Goal: Task Accomplishment & Management: Use online tool/utility

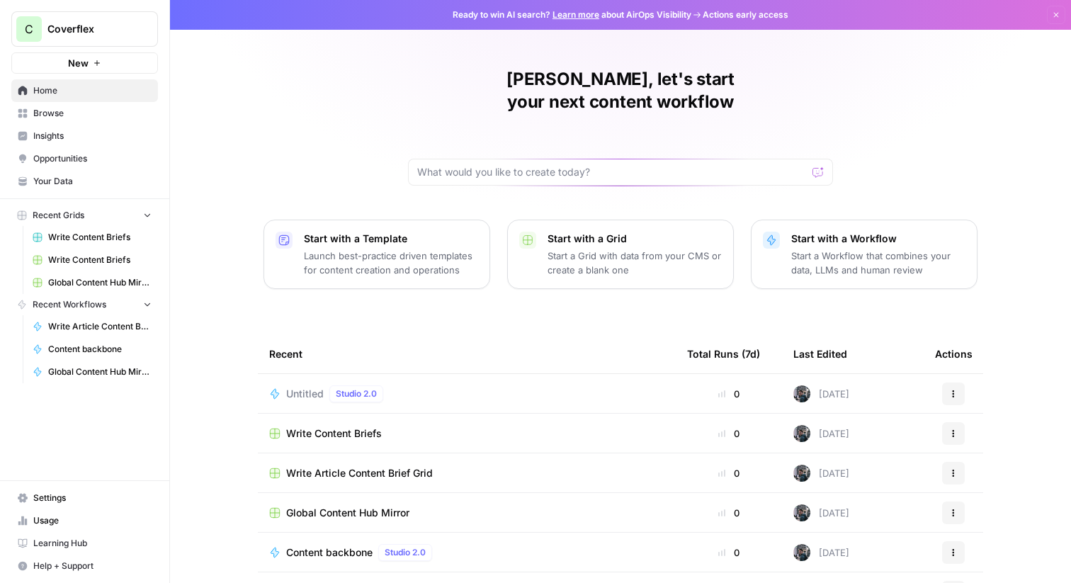
click at [479, 385] on div "Untitled Studio 2.0" at bounding box center [466, 393] width 395 height 17
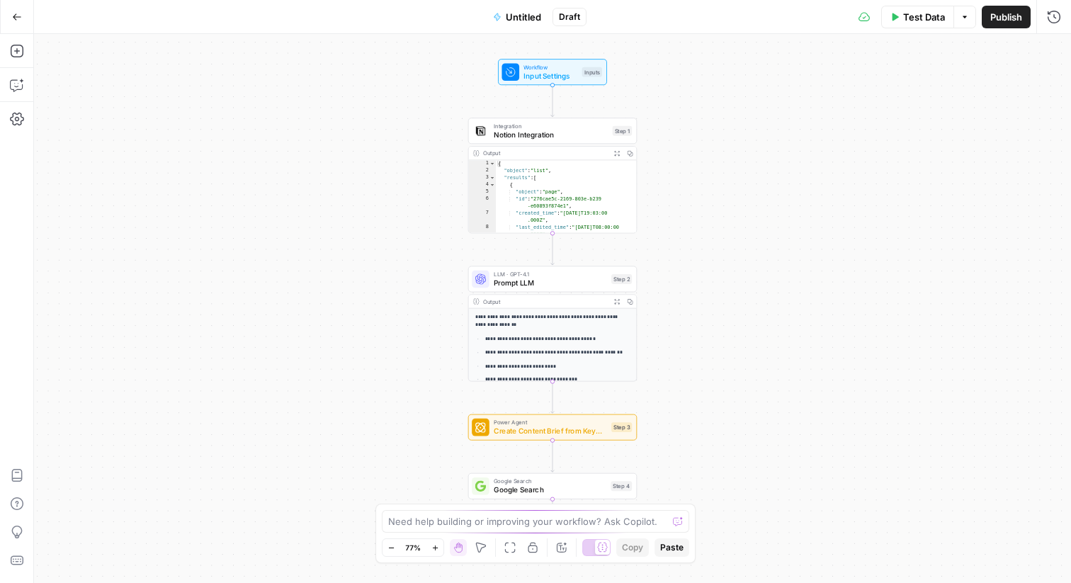
click at [10, 8] on button "Go Back" at bounding box center [16, 16] width 25 height 25
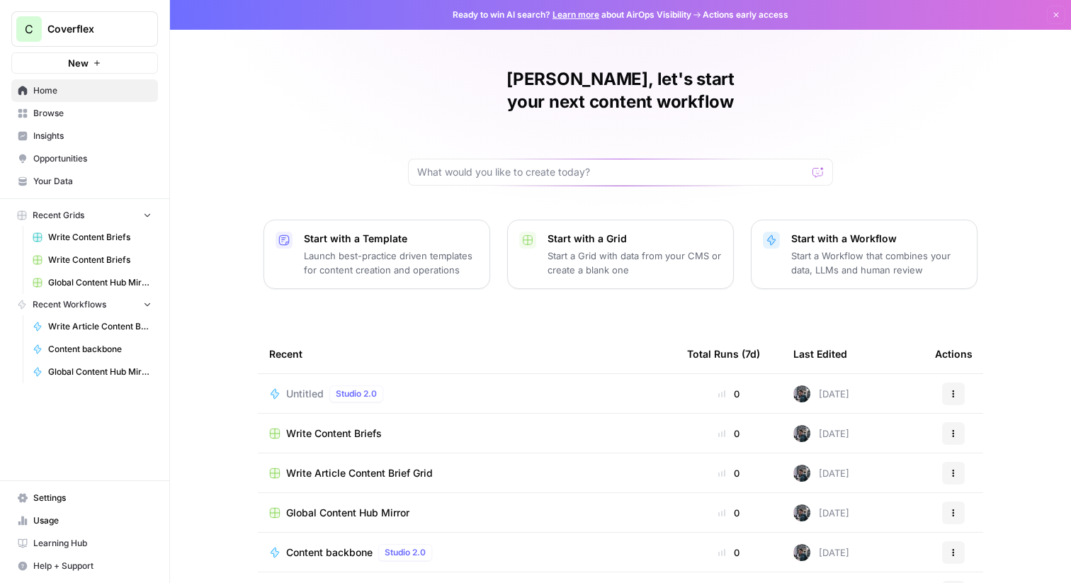
click at [429, 421] on td "Write Content Briefs" at bounding box center [467, 433] width 418 height 39
click at [324, 426] on span "Write Content Briefs" at bounding box center [334, 433] width 96 height 14
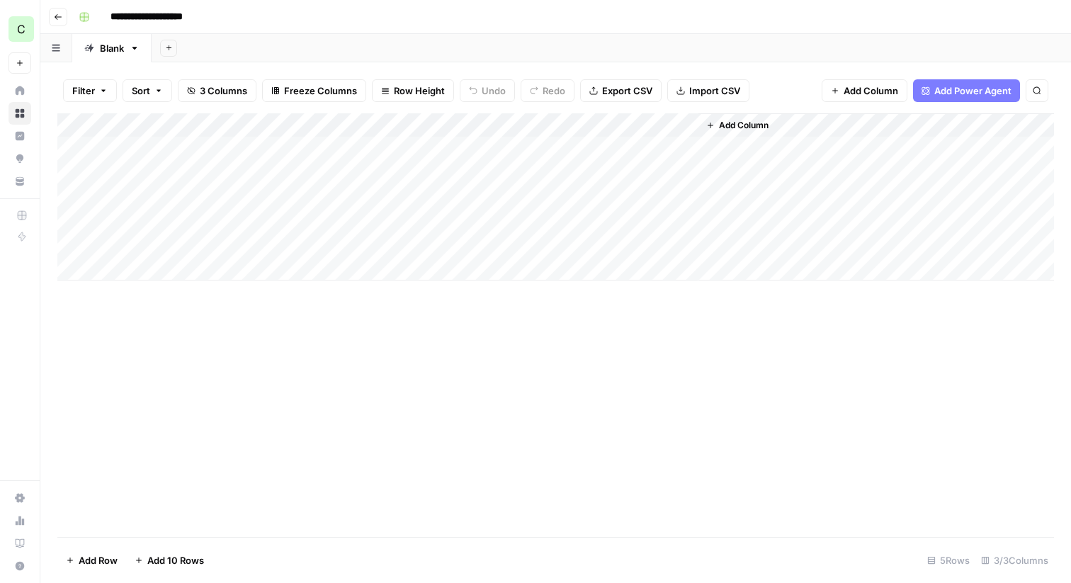
click at [437, 149] on div "Add Column" at bounding box center [555, 196] width 996 height 167
click at [467, 148] on div "Add Column" at bounding box center [555, 196] width 996 height 167
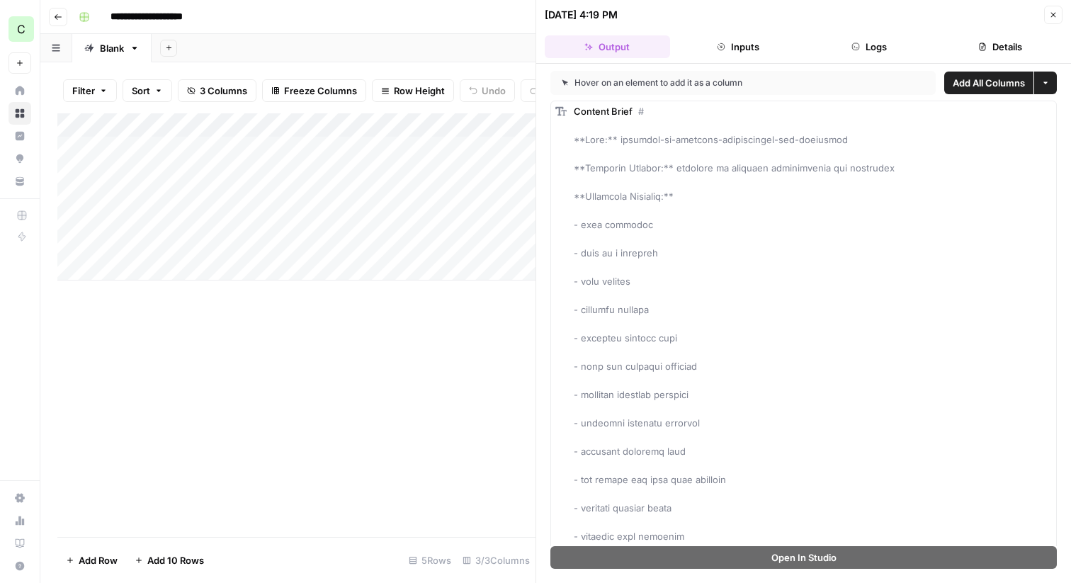
scroll to position [16, 0]
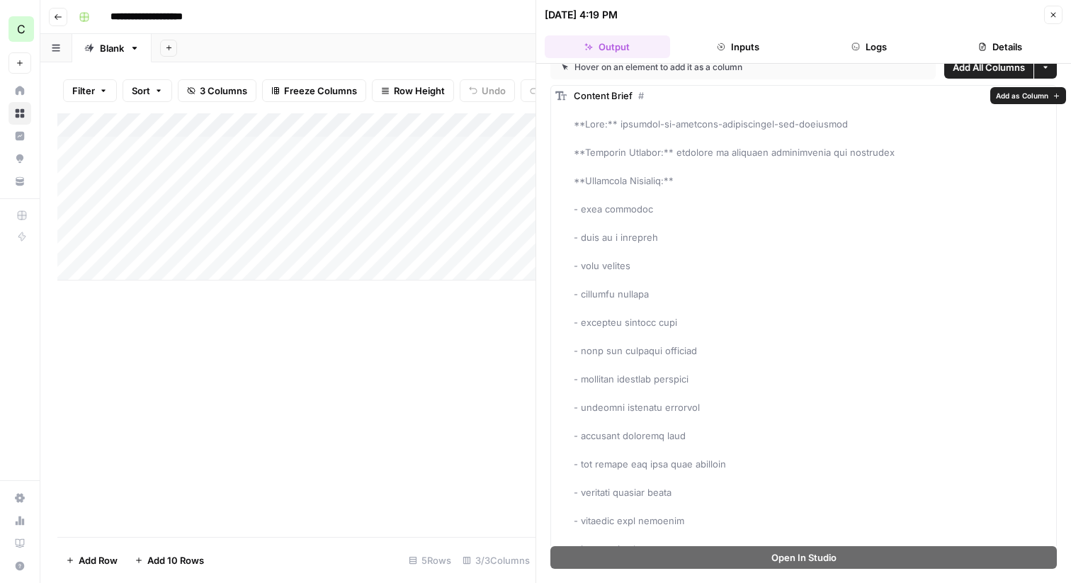
click at [753, 50] on button "Inputs" at bounding box center [738, 46] width 125 height 23
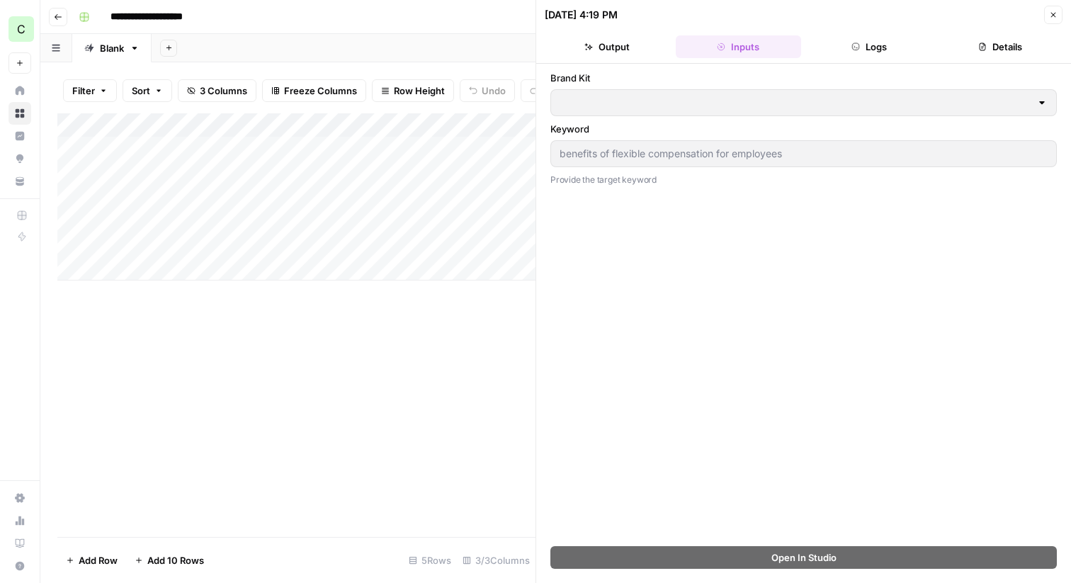
scroll to position [0, 0]
type input "Coverflex PT"
click at [831, 42] on button "Logs" at bounding box center [869, 46] width 125 height 23
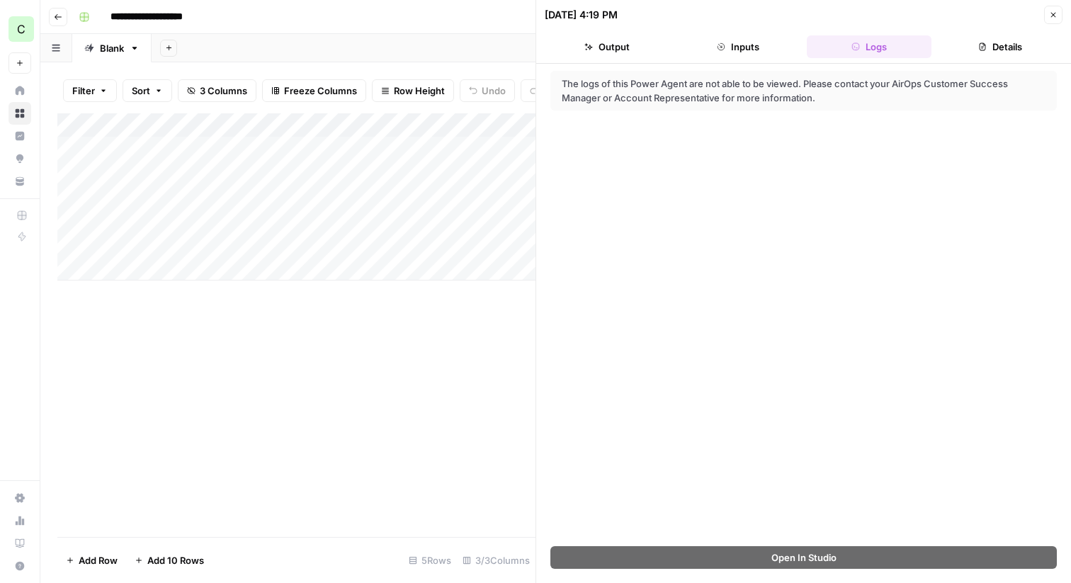
click at [986, 43] on button "Details" at bounding box center [999, 46] width 125 height 23
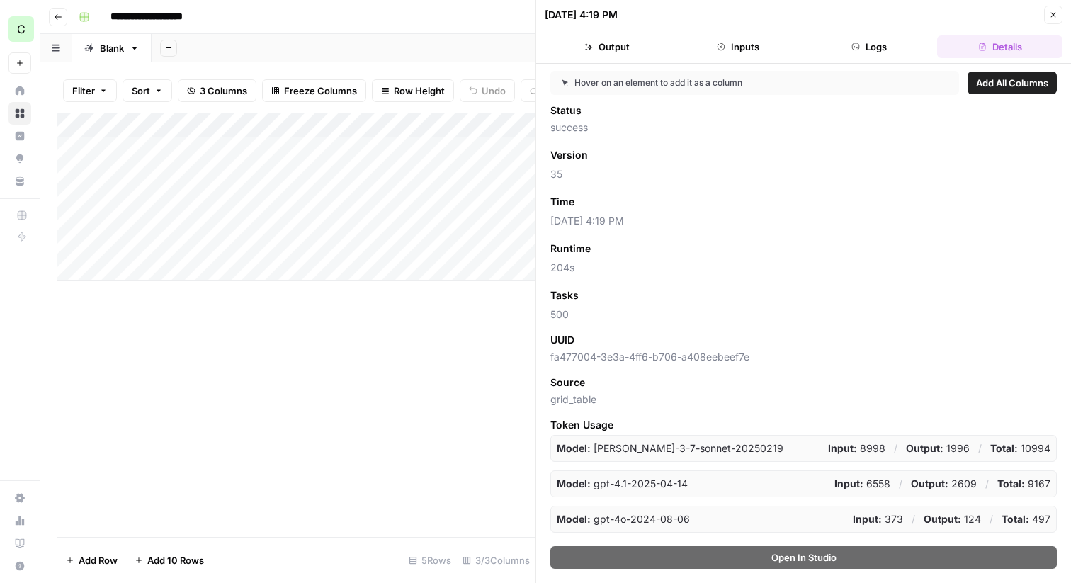
click at [856, 48] on icon "button" at bounding box center [855, 46] width 8 height 8
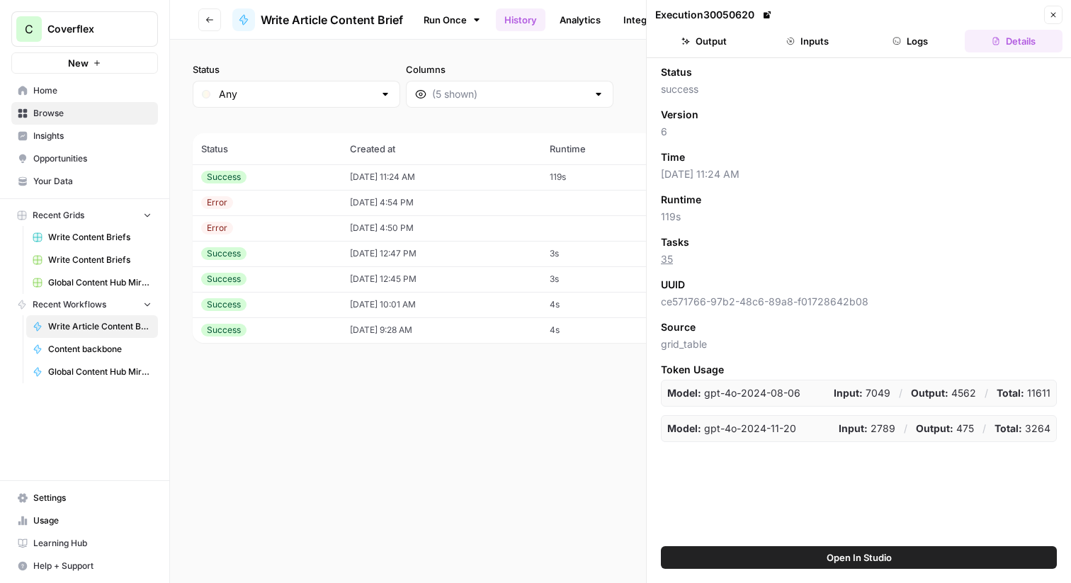
click at [900, 38] on icon "button" at bounding box center [896, 41] width 8 height 8
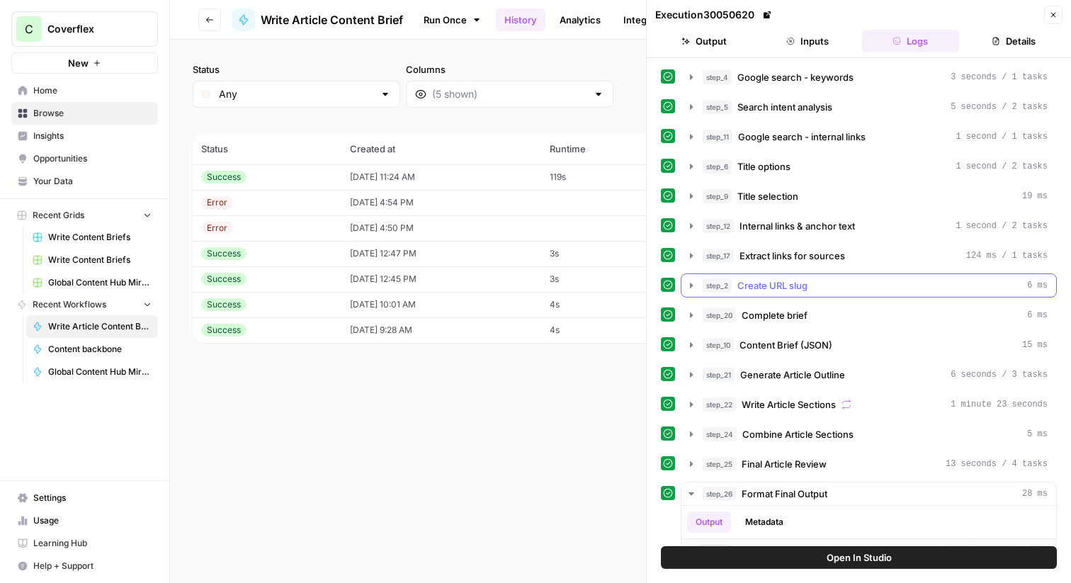
click at [693, 282] on icon "button" at bounding box center [690, 285] width 11 height 11
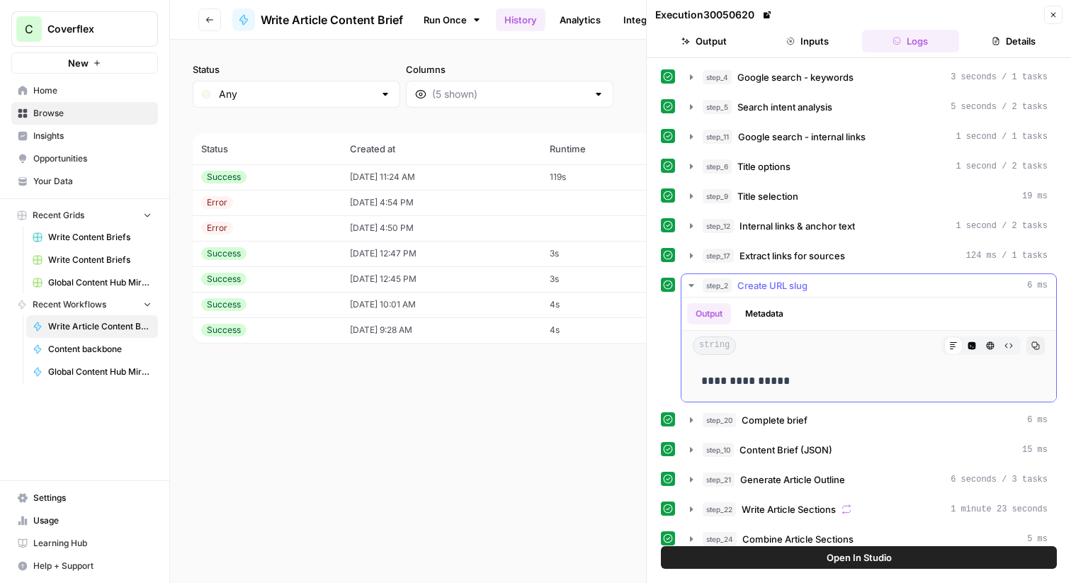
click at [724, 288] on span "step_2" at bounding box center [716, 285] width 29 height 14
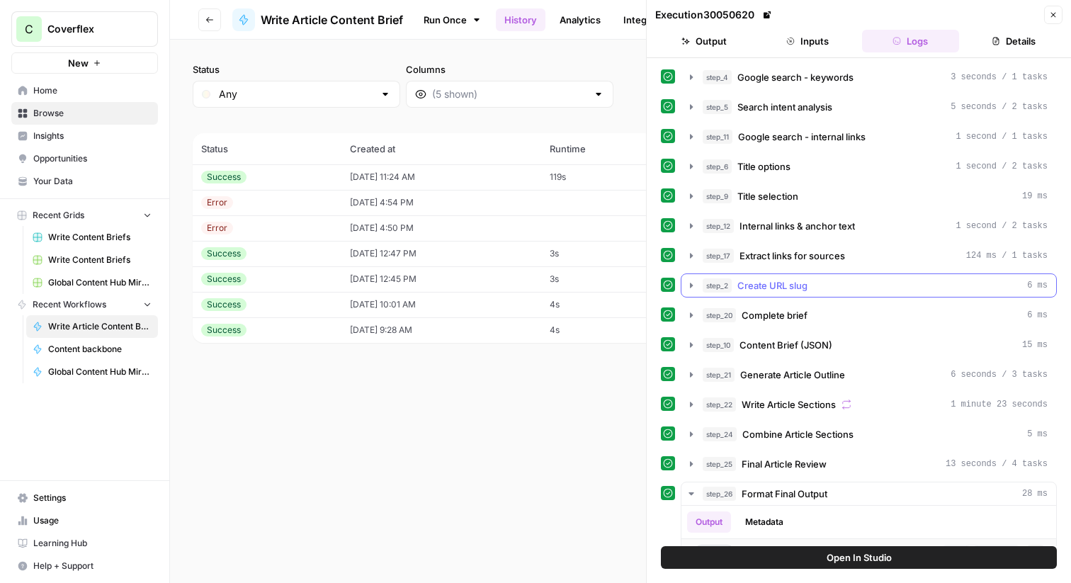
click at [708, 289] on span "step_2" at bounding box center [716, 285] width 29 height 14
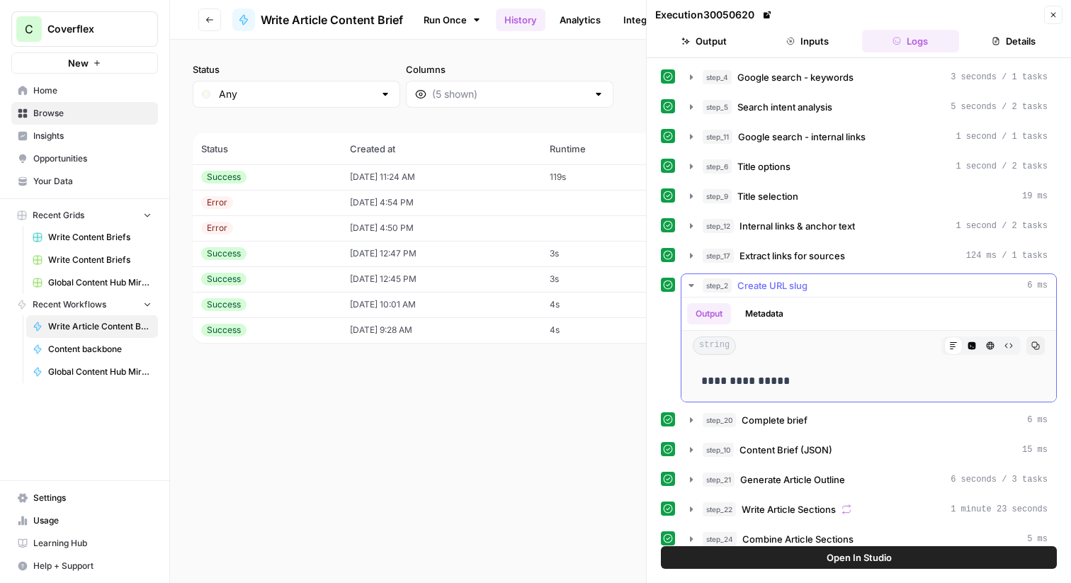
click at [708, 288] on span "step_2" at bounding box center [716, 285] width 29 height 14
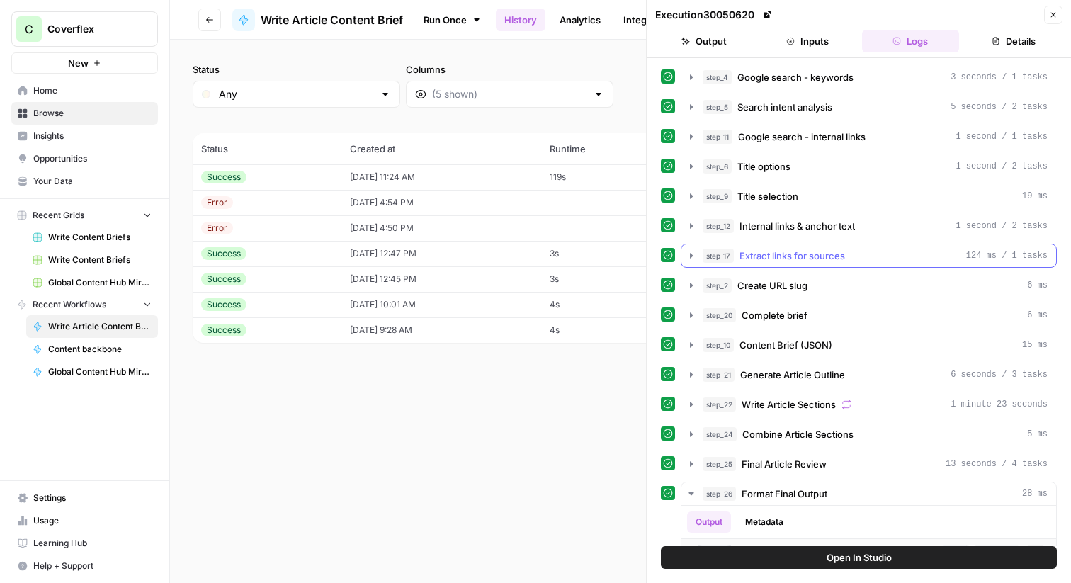
click at [699, 258] on button "step_17 Extract links for sources 124 ms / 1 tasks" at bounding box center [868, 255] width 375 height 23
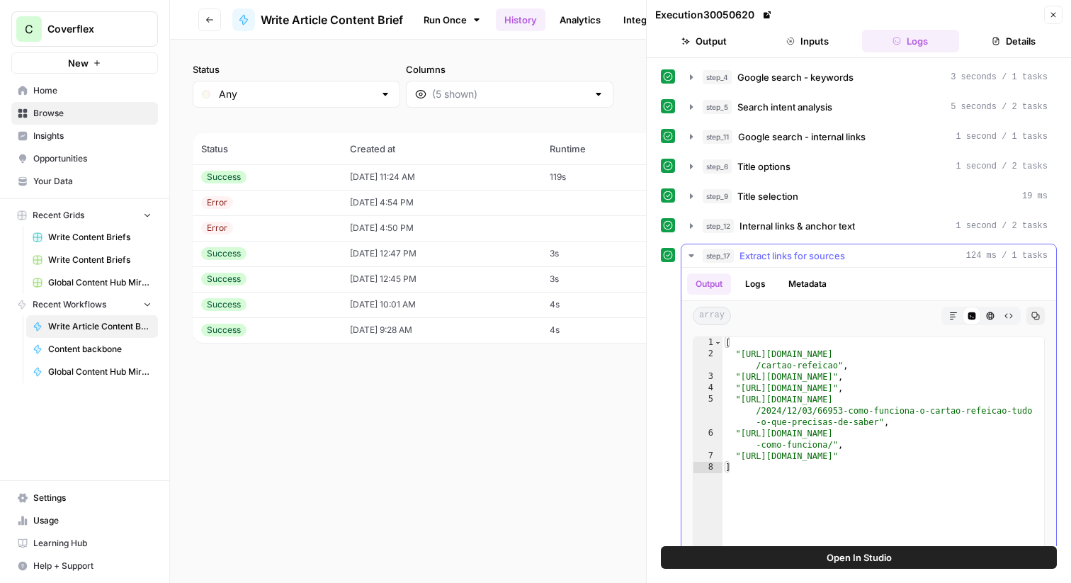
click at [699, 257] on button "step_17 Extract links for sources 124 ms / 1 tasks" at bounding box center [868, 255] width 375 height 23
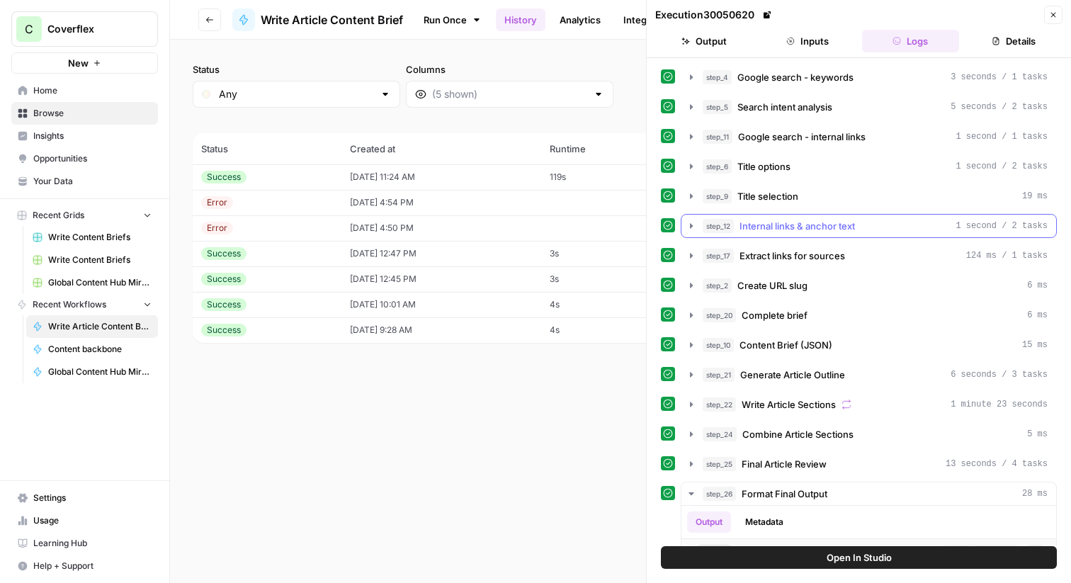
click at [709, 231] on span "step_12" at bounding box center [717, 226] width 31 height 14
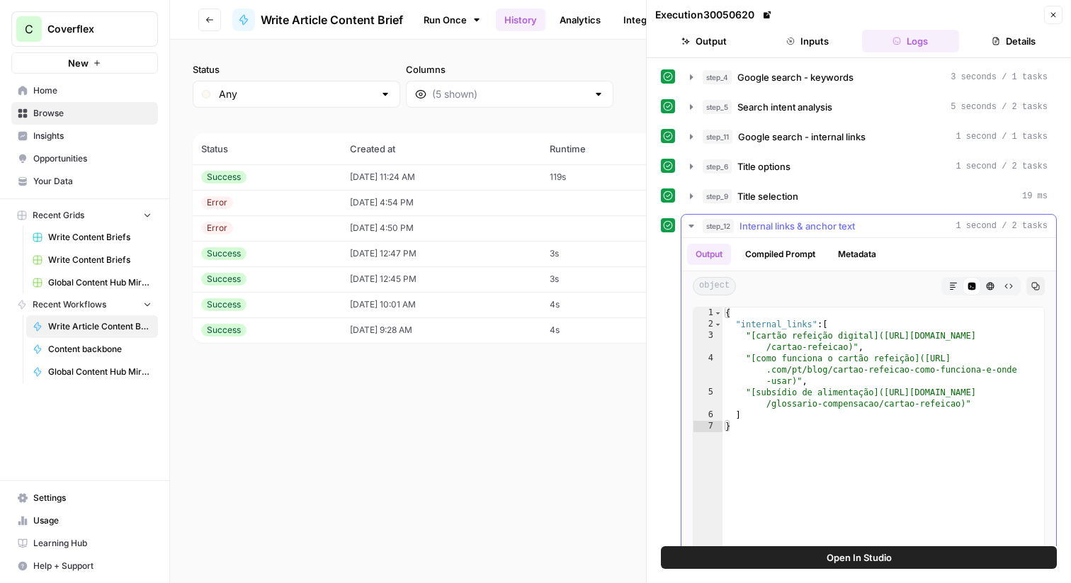
click at [710, 231] on span "step_12" at bounding box center [717, 226] width 31 height 14
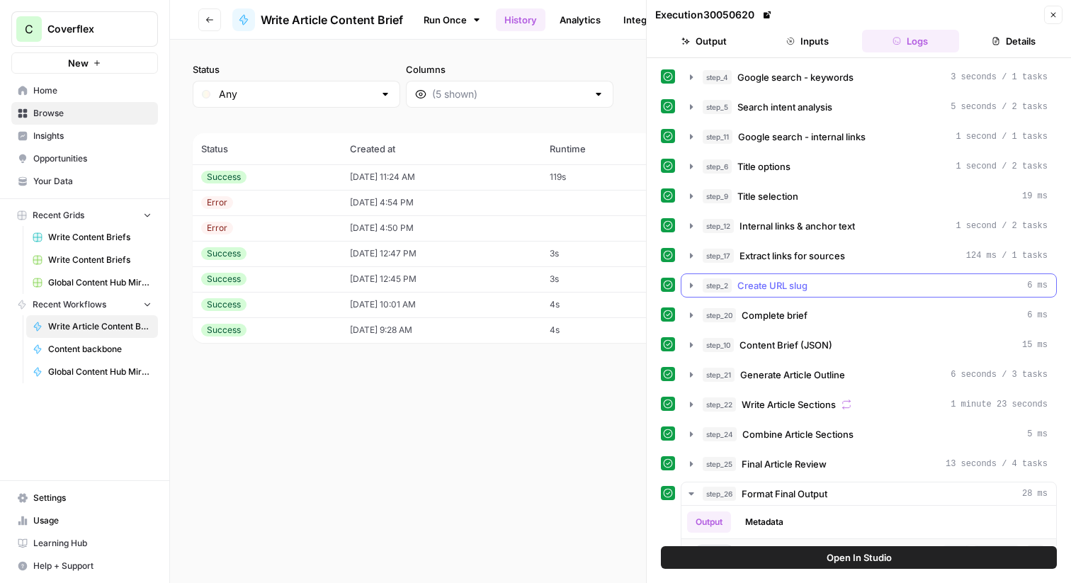
click at [730, 290] on span "step_2" at bounding box center [716, 285] width 29 height 14
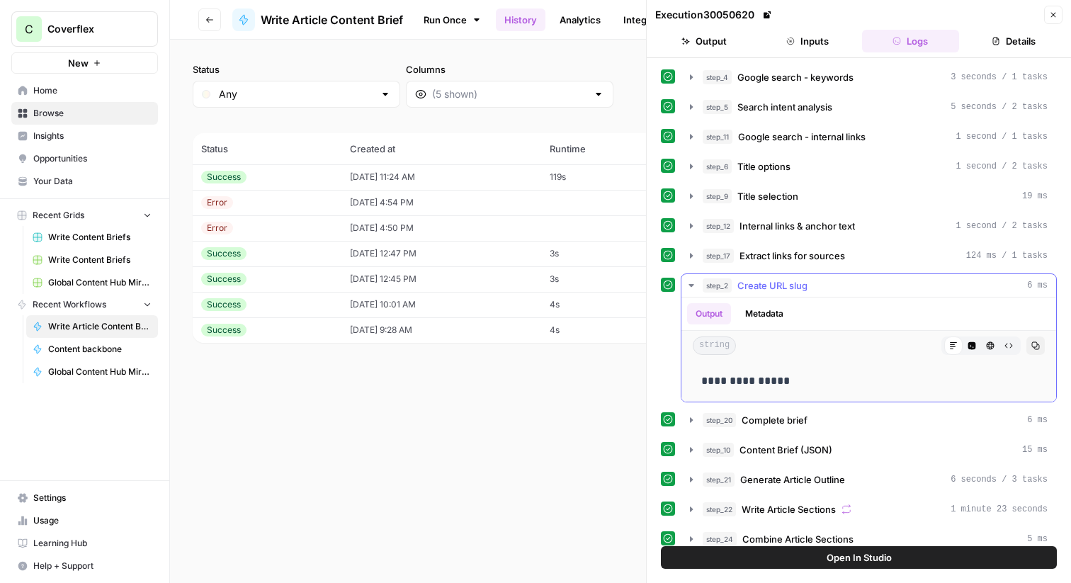
click at [753, 309] on button "Metadata" at bounding box center [763, 313] width 55 height 21
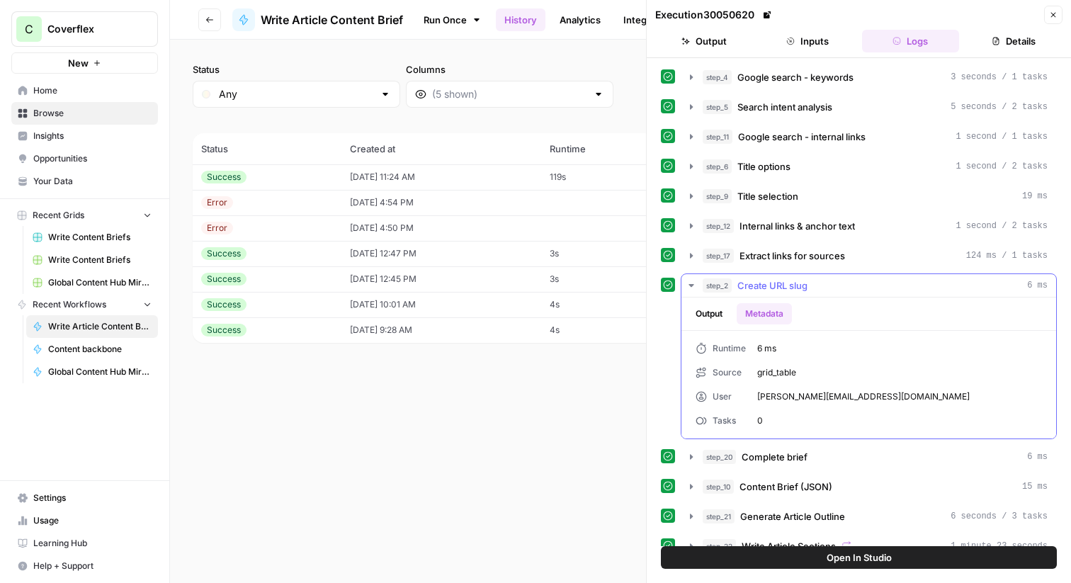
click at [721, 315] on button "Output" at bounding box center [709, 313] width 44 height 21
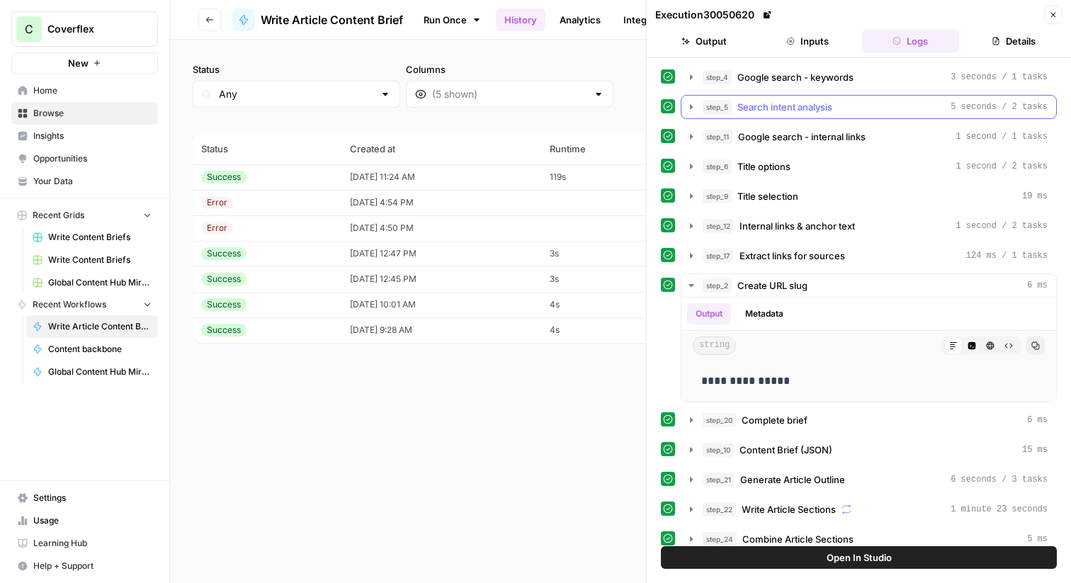
click at [783, 105] on span "Search intent analysis" at bounding box center [784, 107] width 95 height 14
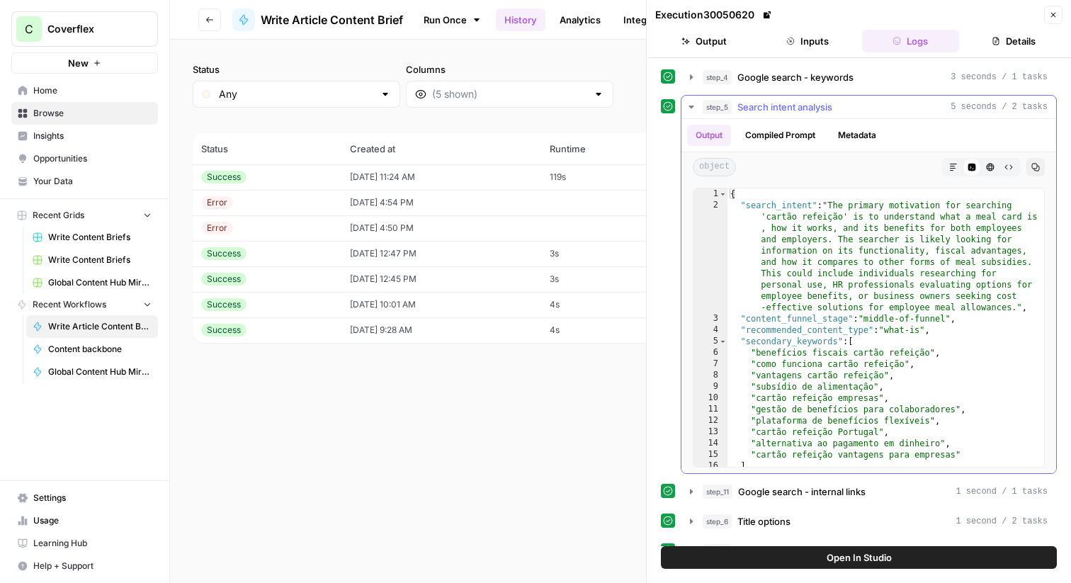
click at [775, 111] on span "Search intent analysis" at bounding box center [784, 107] width 95 height 14
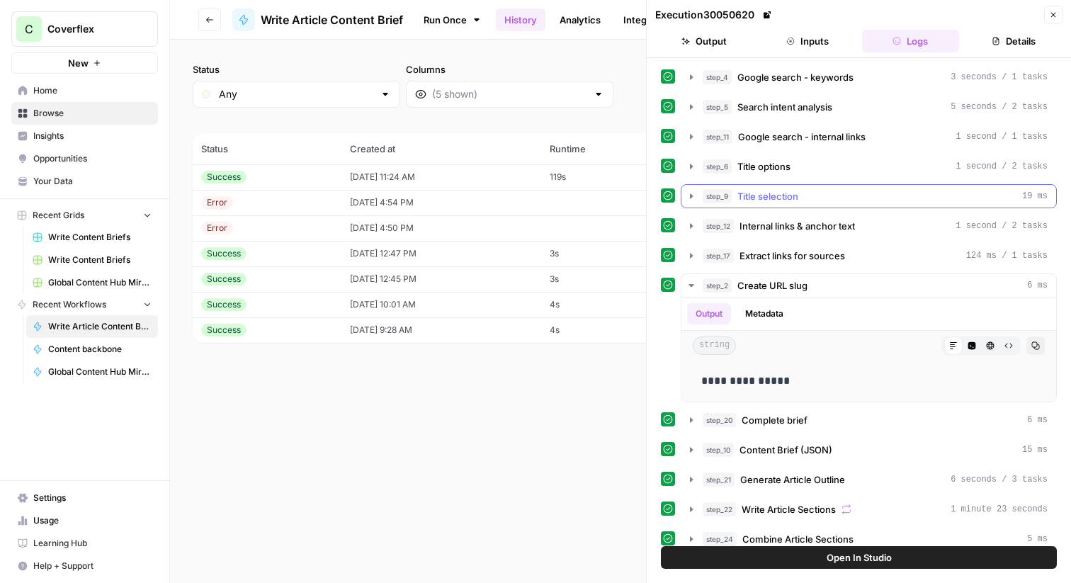
click at [775, 190] on span "Title selection" at bounding box center [767, 196] width 61 height 14
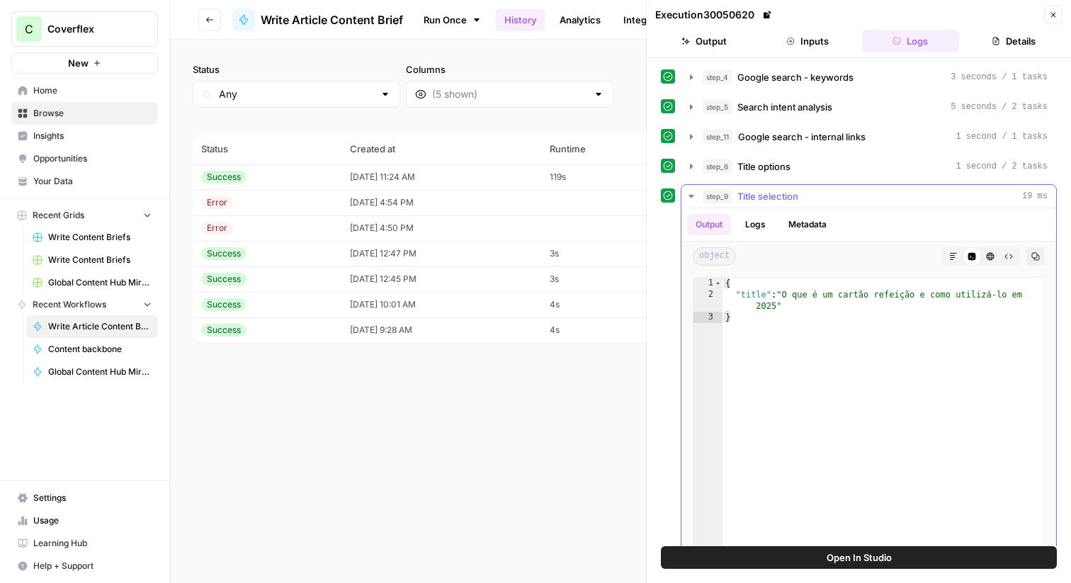
click at [775, 190] on span "Title selection" at bounding box center [767, 196] width 61 height 14
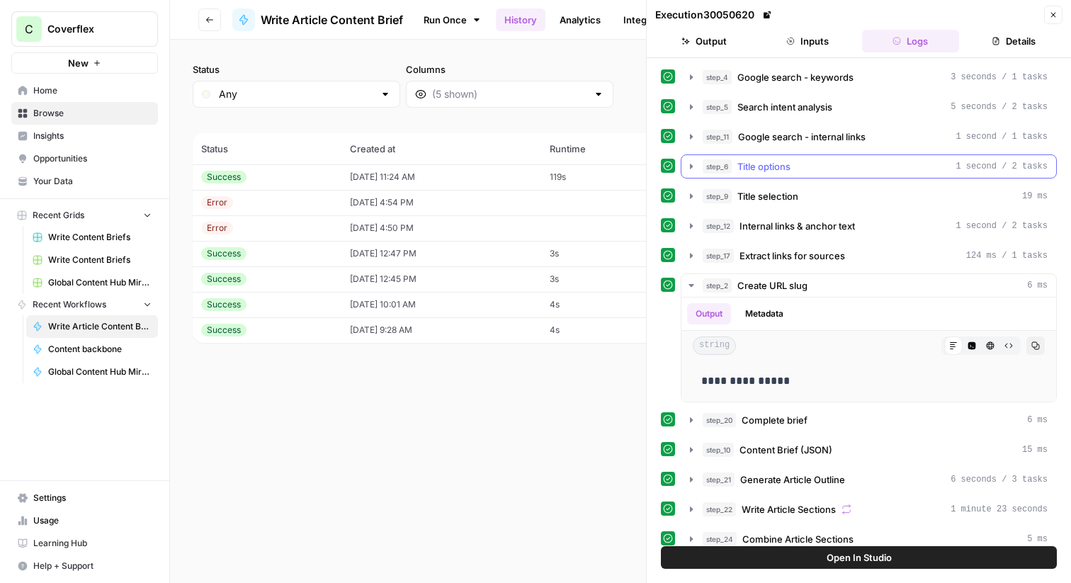
click at [767, 167] on span "Title options" at bounding box center [763, 166] width 53 height 14
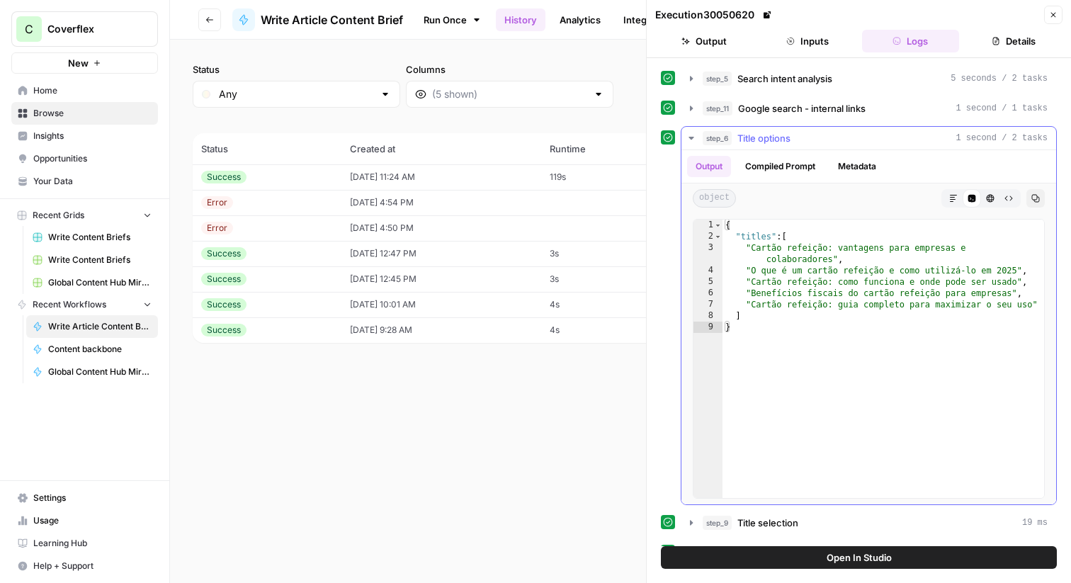
scroll to position [27, 0]
click at [812, 171] on button "Compiled Prompt" at bounding box center [779, 167] width 87 height 21
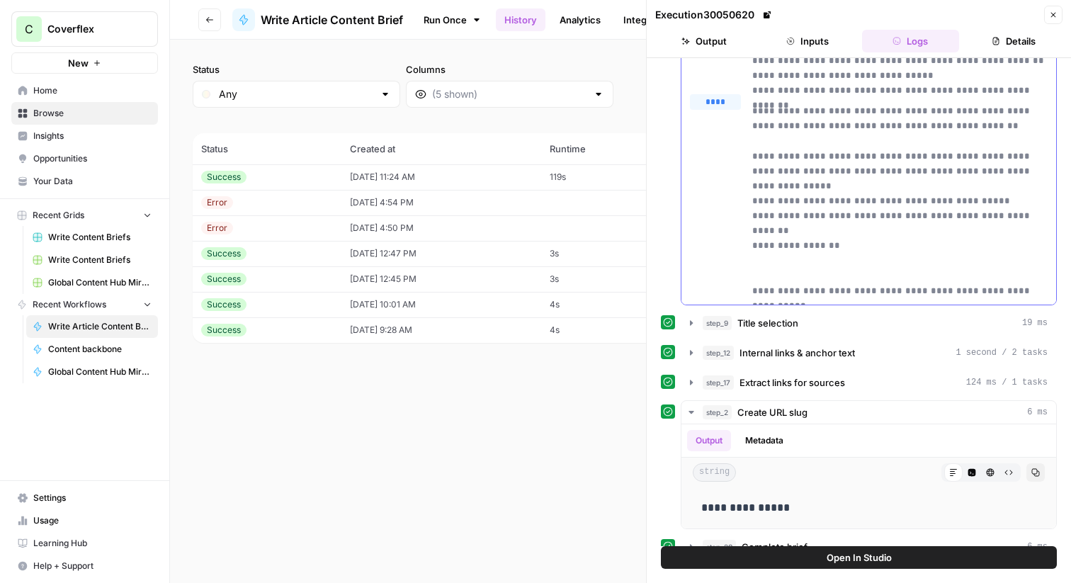
scroll to position [1168, 0]
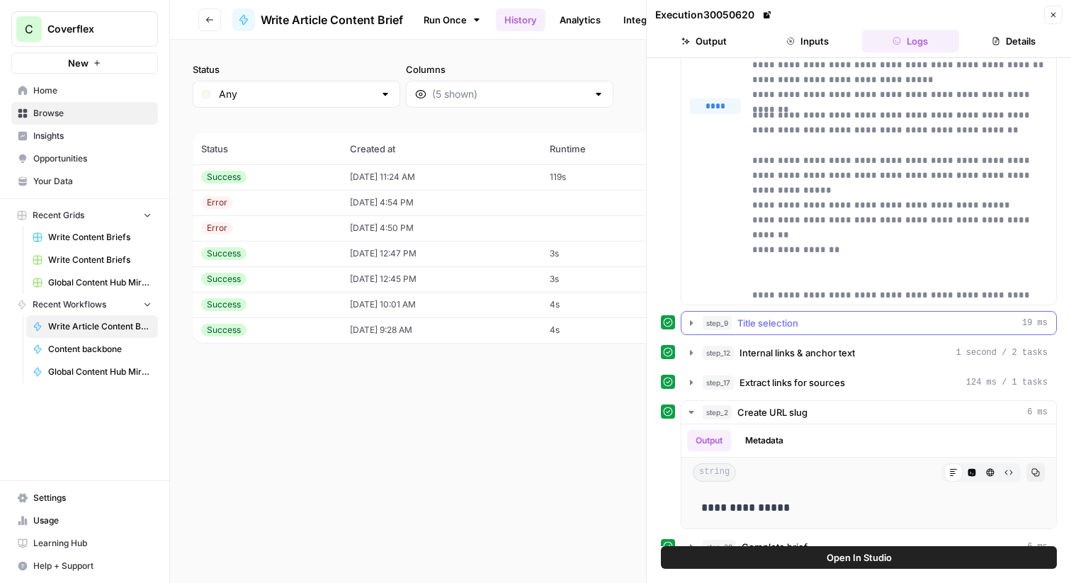
click at [758, 331] on button "step_9 Title selection 19 ms" at bounding box center [868, 323] width 375 height 23
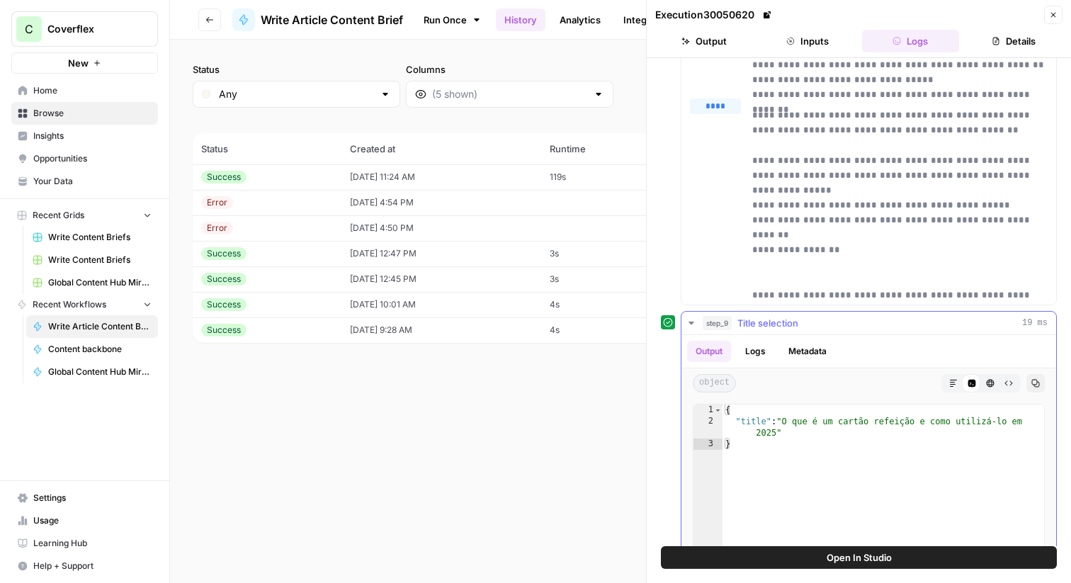
scroll to position [263, 0]
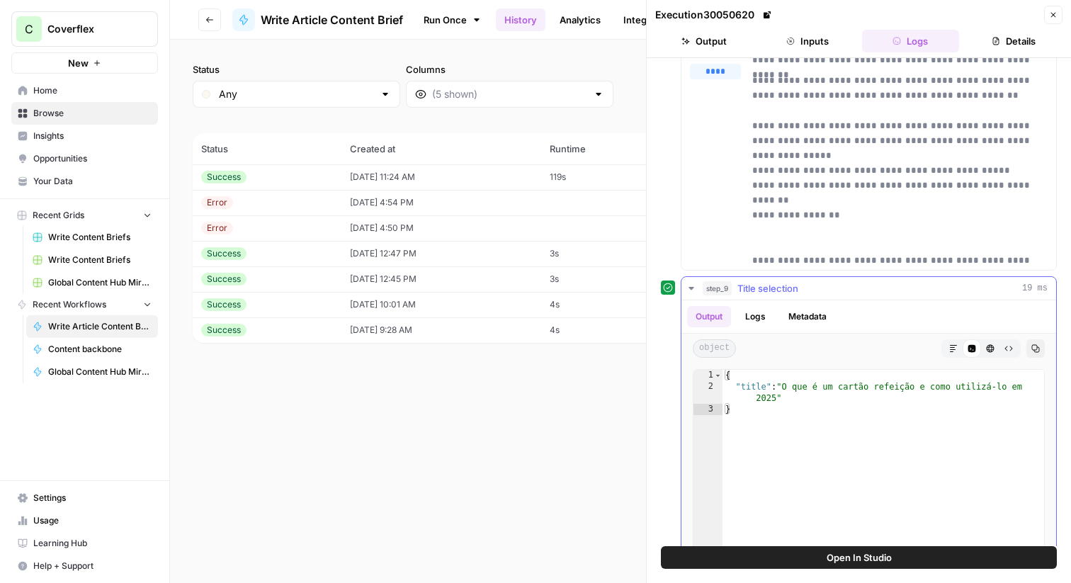
click at [790, 316] on button "Metadata" at bounding box center [807, 316] width 55 height 21
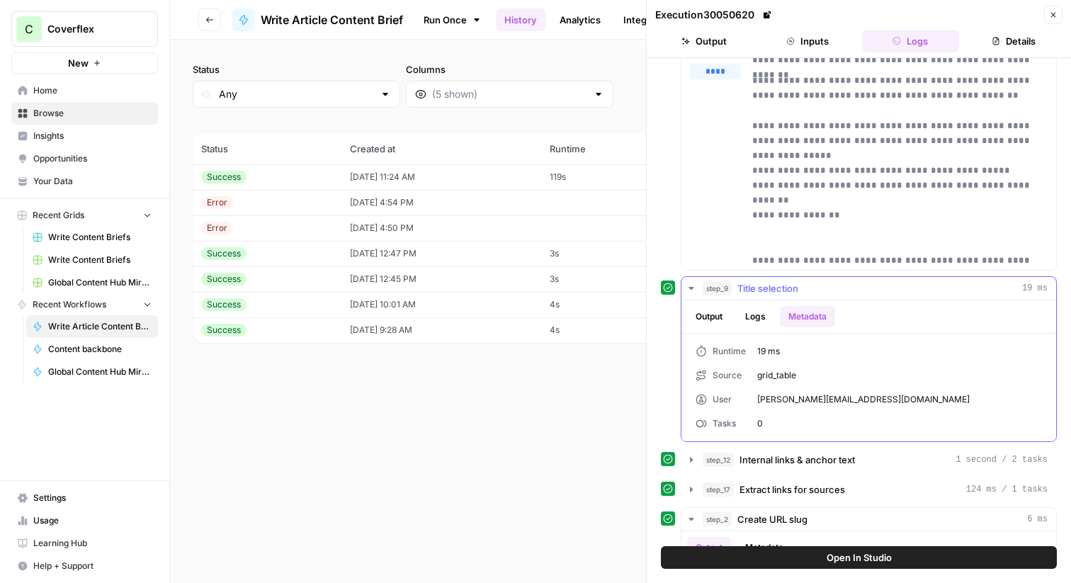
click at [760, 316] on button "Logs" at bounding box center [755, 316] width 38 height 21
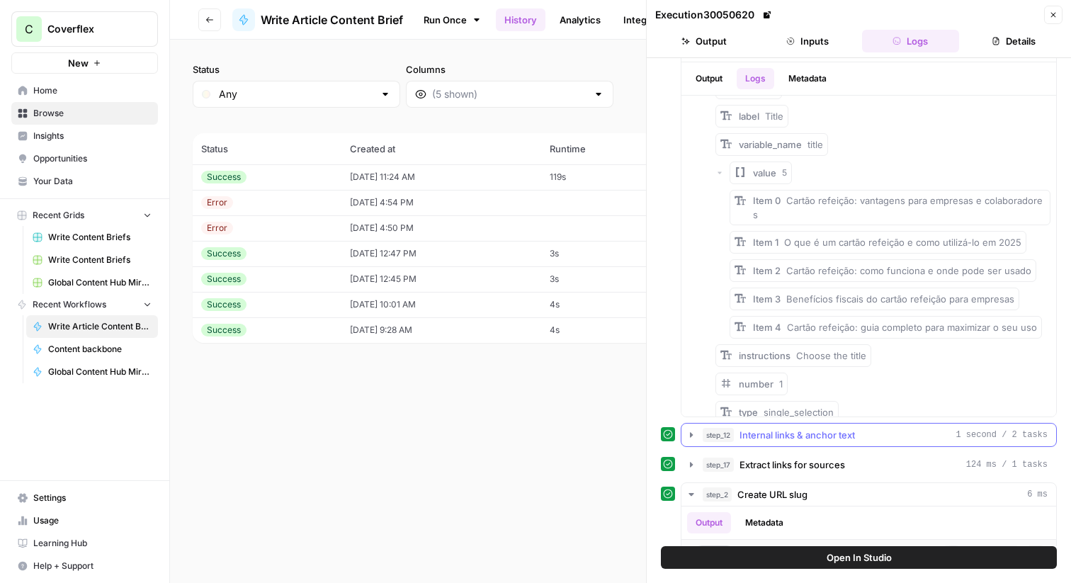
scroll to position [502, 0]
click at [842, 436] on span "Internal links & anchor text" at bounding box center [796, 433] width 115 height 14
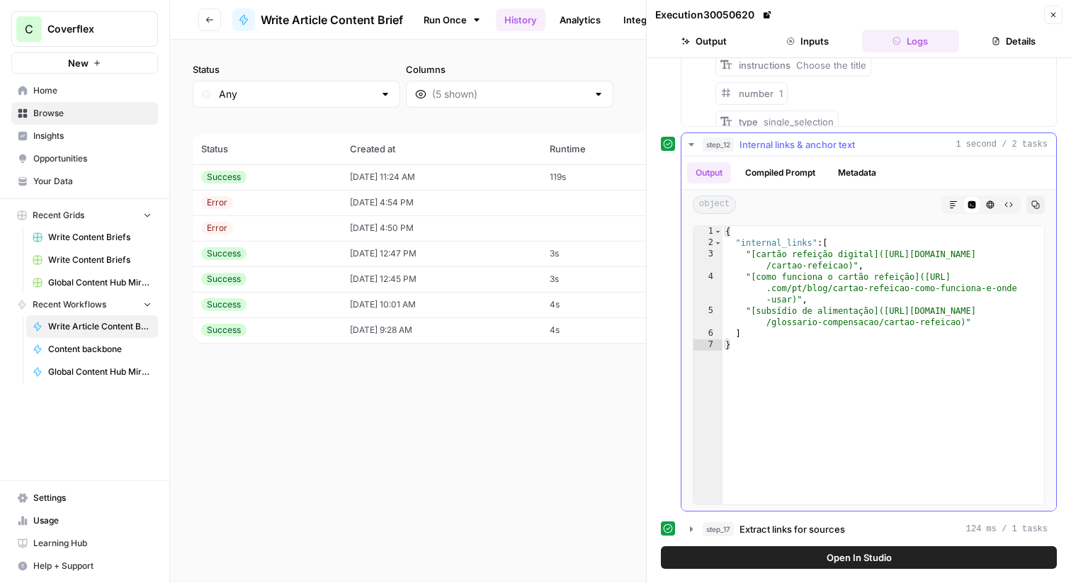
scroll to position [798, 0]
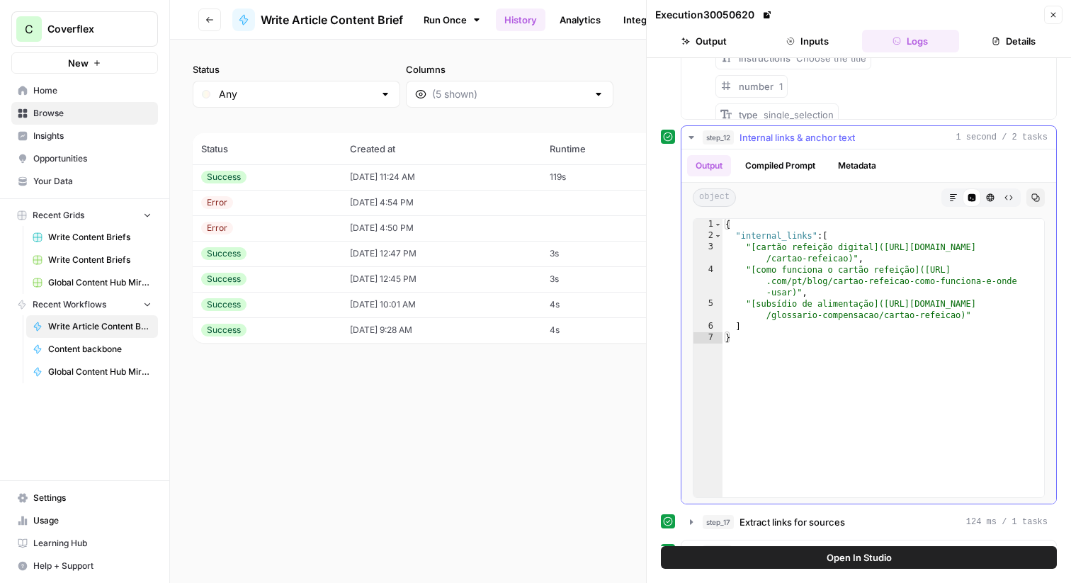
click at [796, 166] on button "Compiled Prompt" at bounding box center [779, 165] width 87 height 21
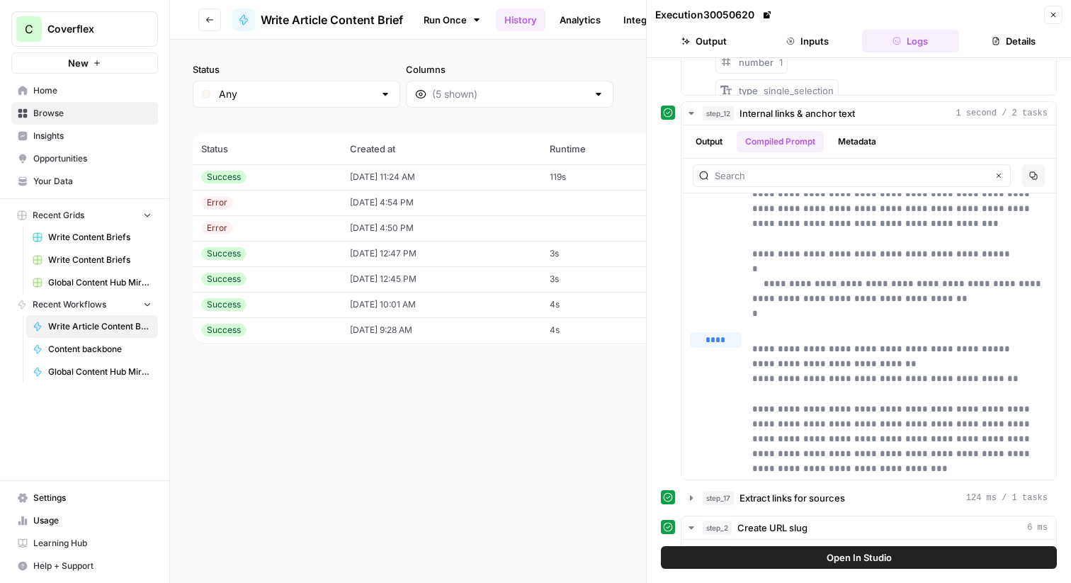
scroll to position [846, 0]
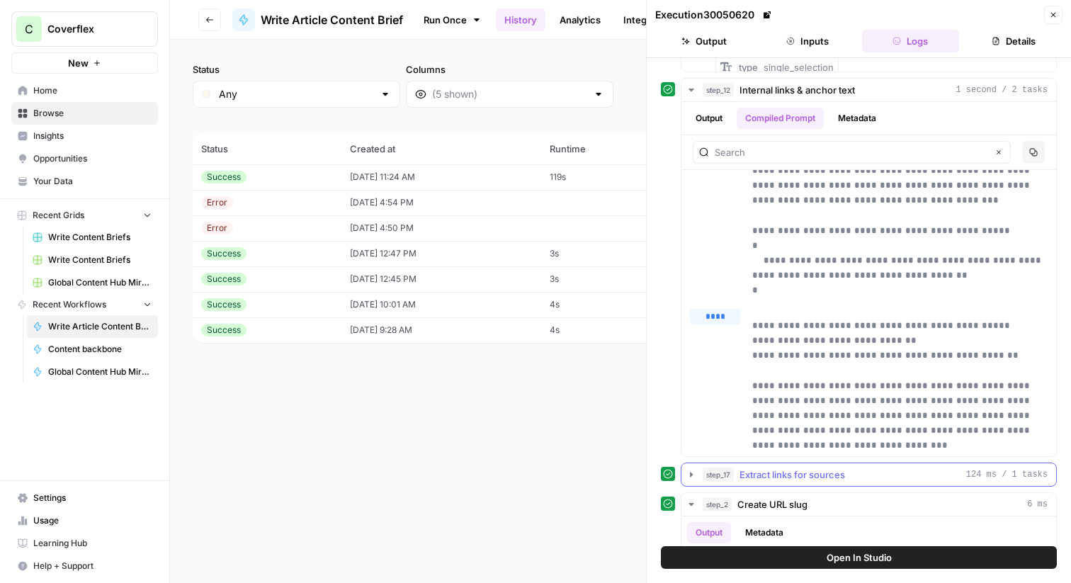
click at [768, 470] on span "Extract links for sources" at bounding box center [792, 474] width 106 height 14
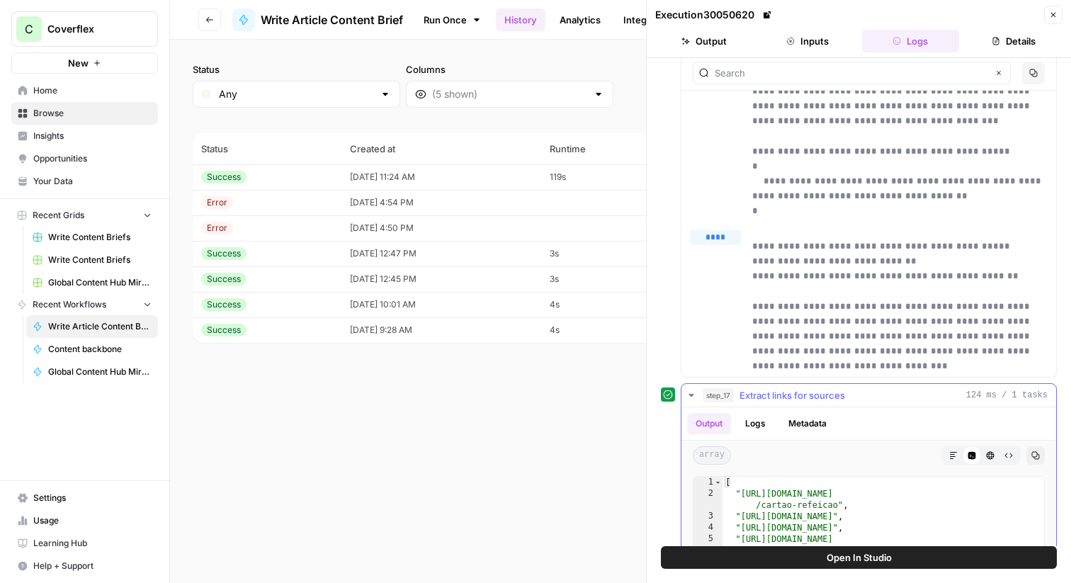
click at [763, 423] on button "Logs" at bounding box center [755, 423] width 38 height 21
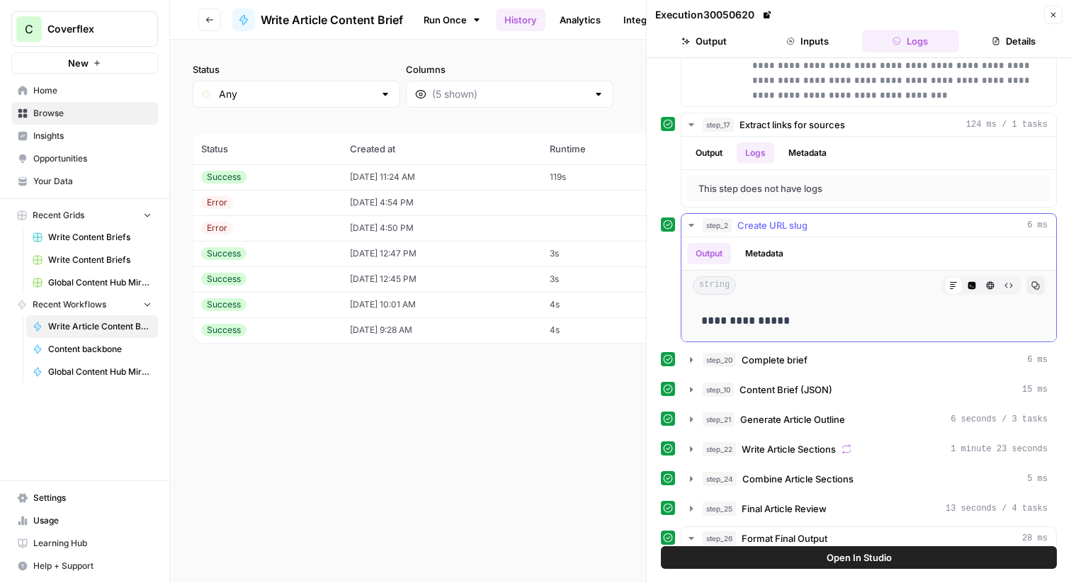
scroll to position [1157, 0]
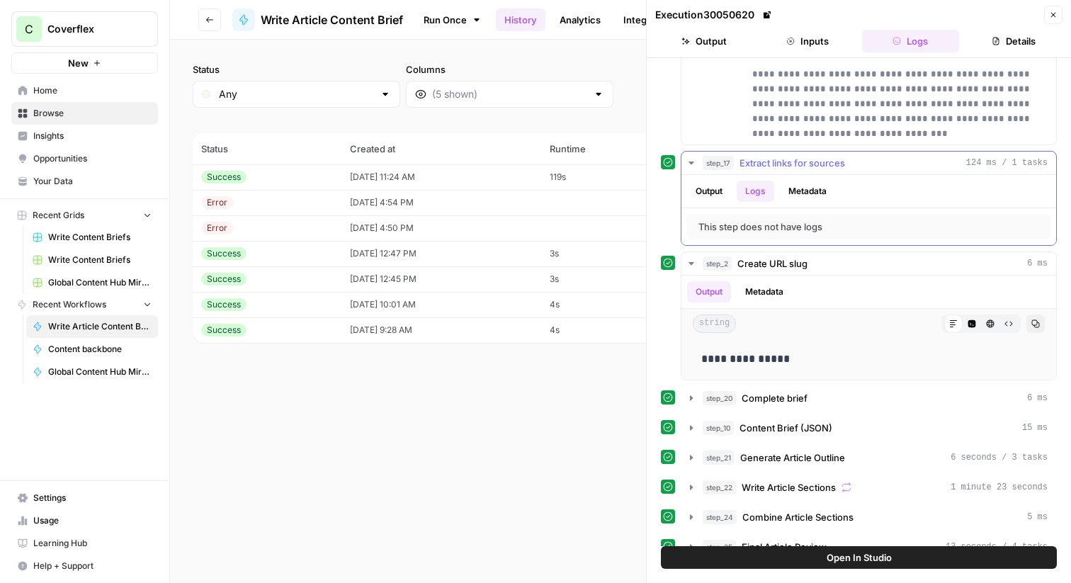
click at [790, 195] on button "Metadata" at bounding box center [807, 191] width 55 height 21
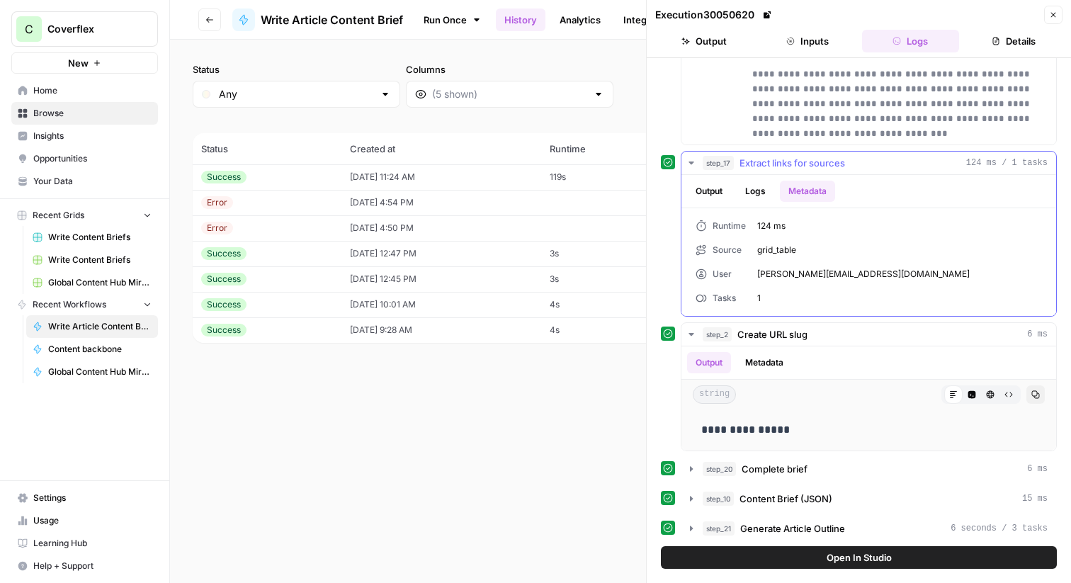
click at [710, 193] on button "Output" at bounding box center [709, 191] width 44 height 21
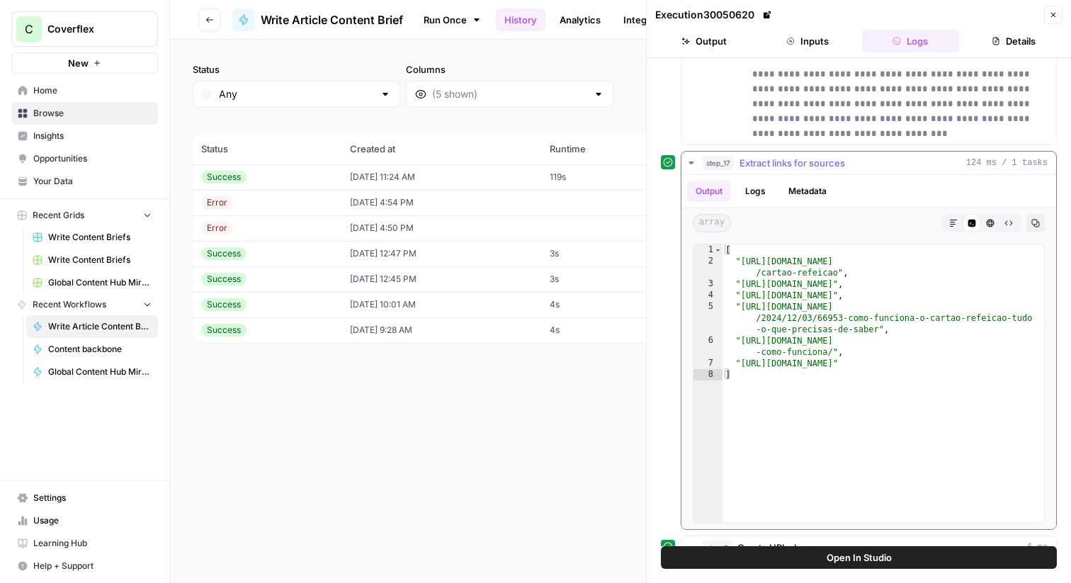
click at [707, 159] on span "step_17" at bounding box center [717, 163] width 31 height 14
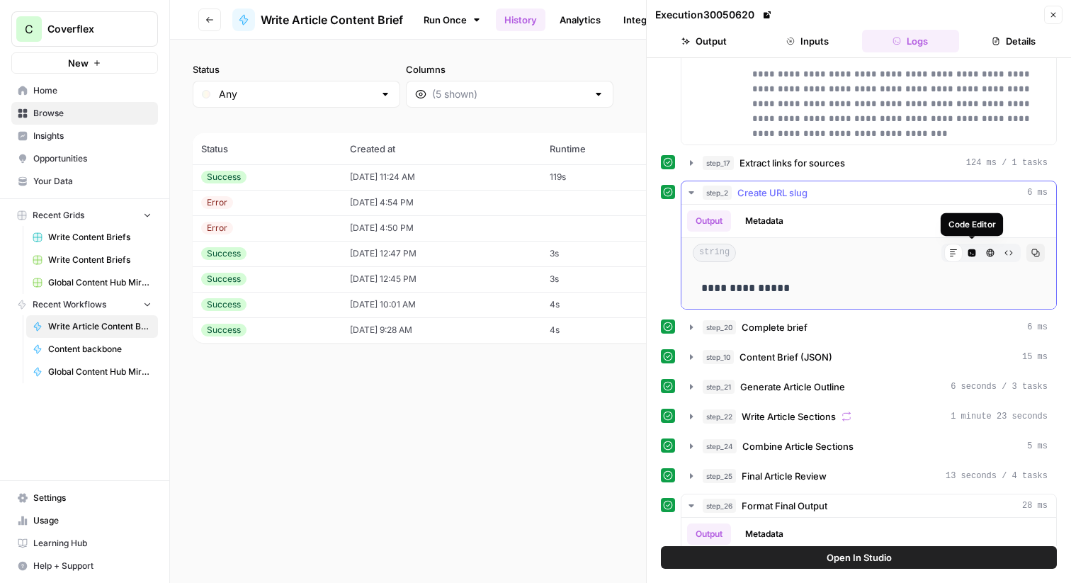
click at [968, 251] on icon "button" at bounding box center [972, 253] width 8 height 8
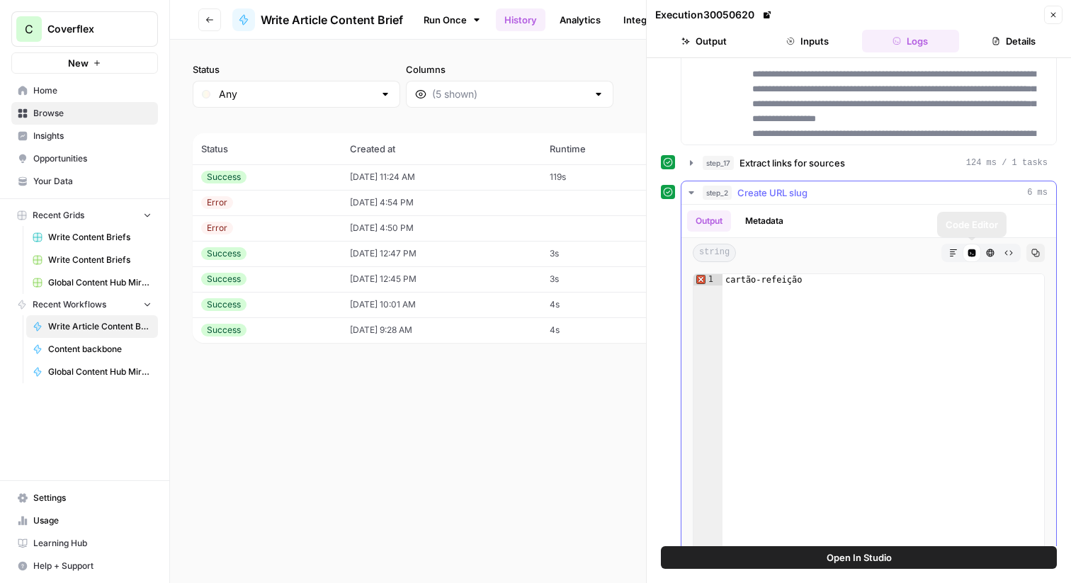
click at [993, 254] on icon "button" at bounding box center [990, 253] width 8 height 8
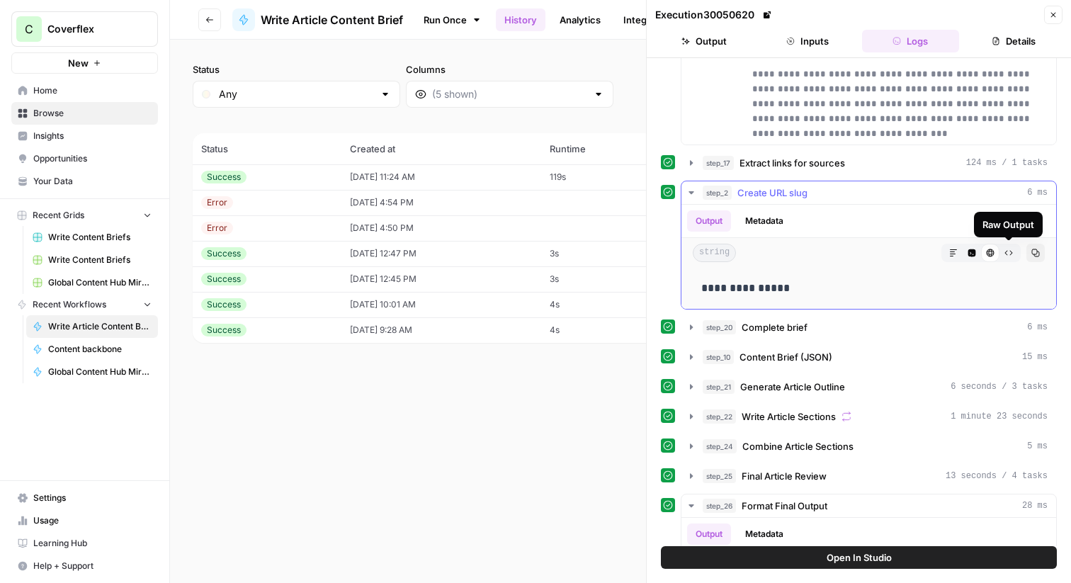
click at [951, 249] on icon "button" at bounding box center [953, 252] width 7 height 7
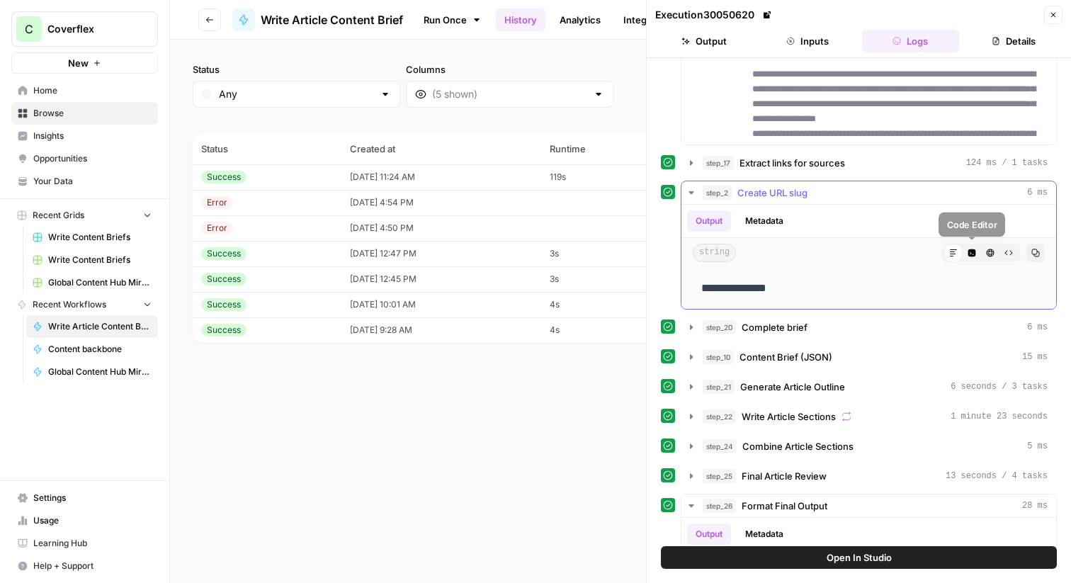
click at [973, 252] on icon "button" at bounding box center [972, 253] width 8 height 8
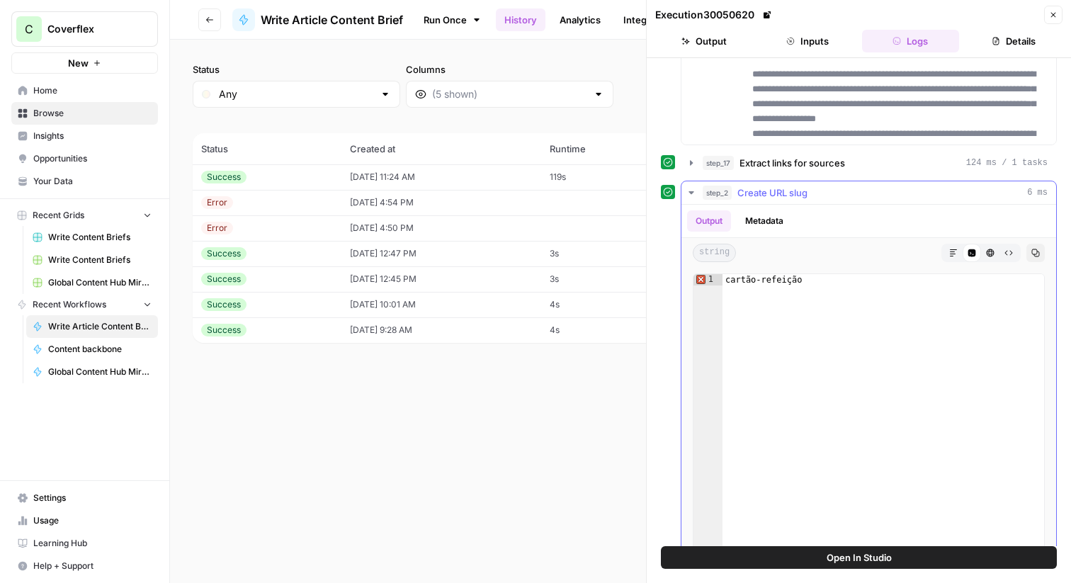
click at [751, 209] on div "Output Metadata" at bounding box center [868, 221] width 375 height 33
click at [751, 210] on button "Metadata" at bounding box center [763, 220] width 55 height 21
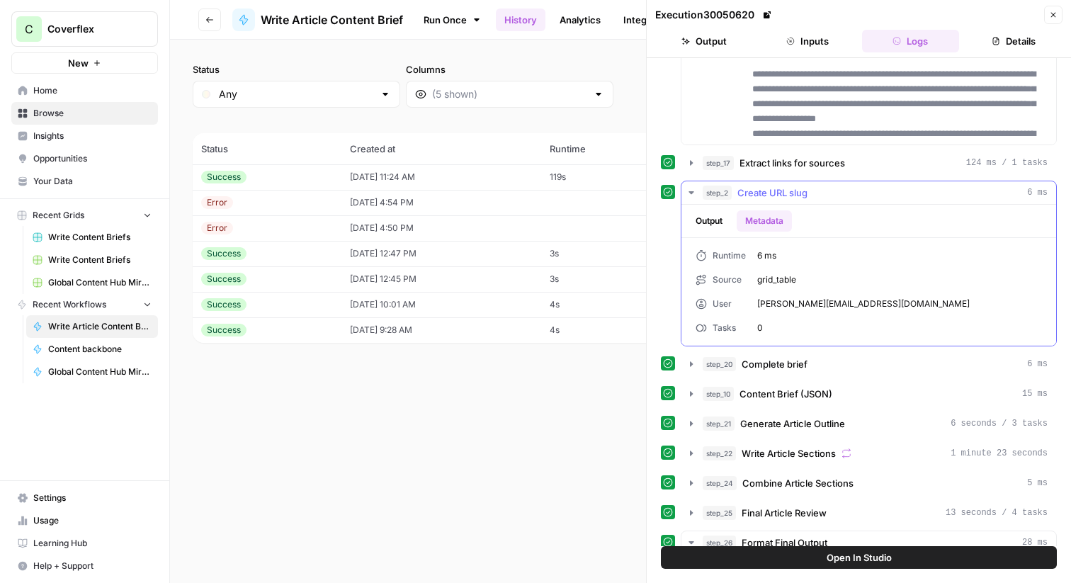
click at [770, 186] on span "Create URL slug" at bounding box center [772, 193] width 70 height 14
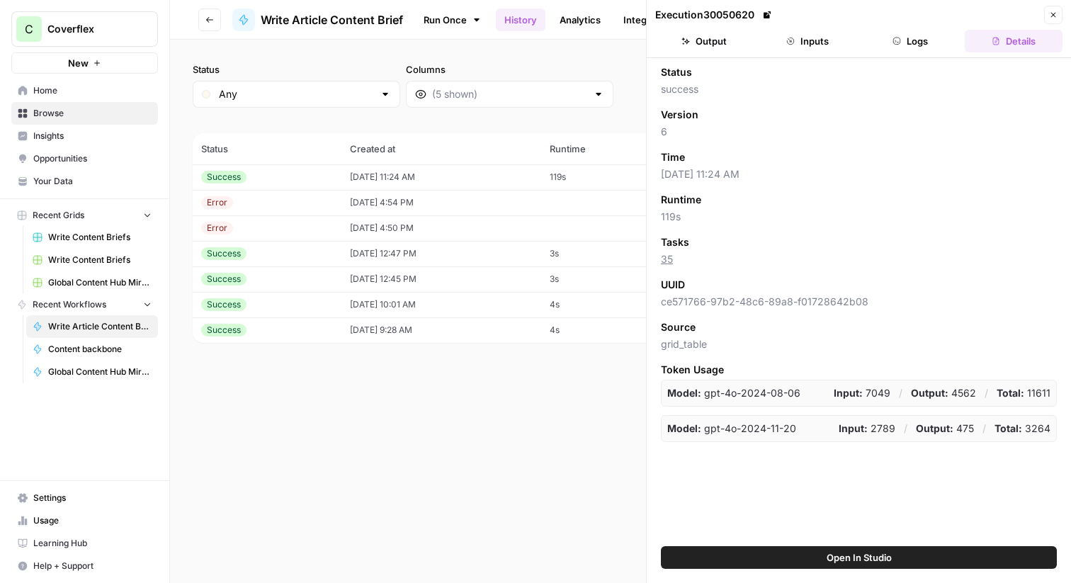
click at [91, 346] on span "Content backbone" at bounding box center [99, 349] width 103 height 13
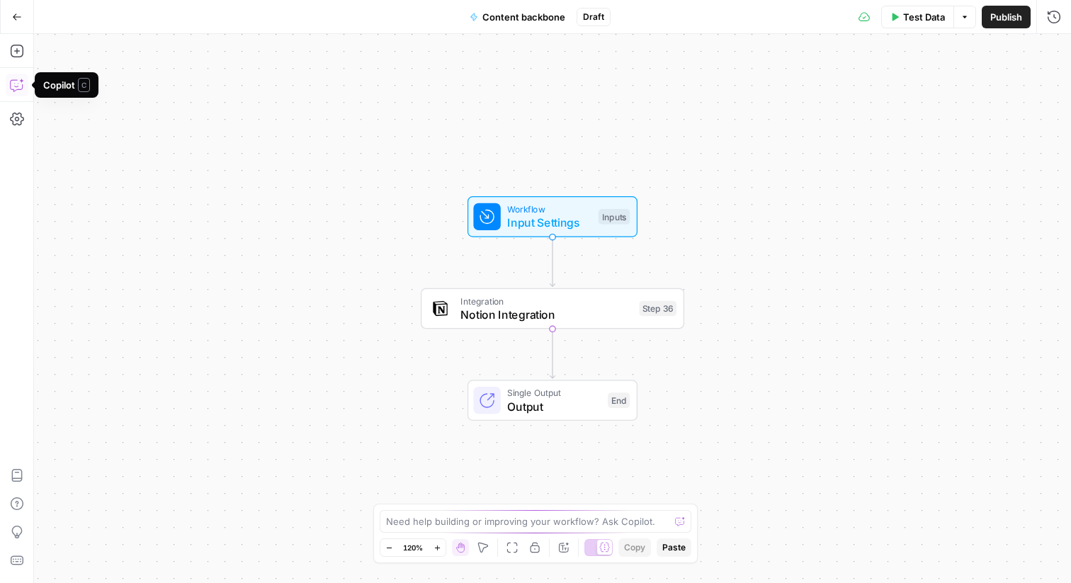
click at [16, 89] on icon "button" at bounding box center [17, 85] width 14 height 14
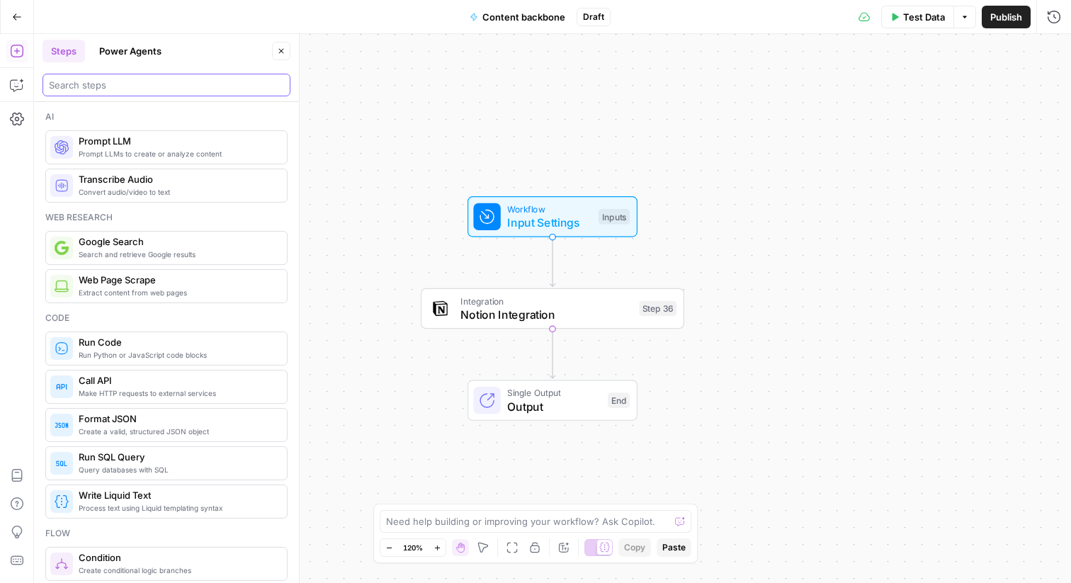
click at [132, 84] on input "search" at bounding box center [166, 85] width 235 height 14
type input "slug"
click at [146, 50] on button "Power Agents" at bounding box center [130, 51] width 79 height 23
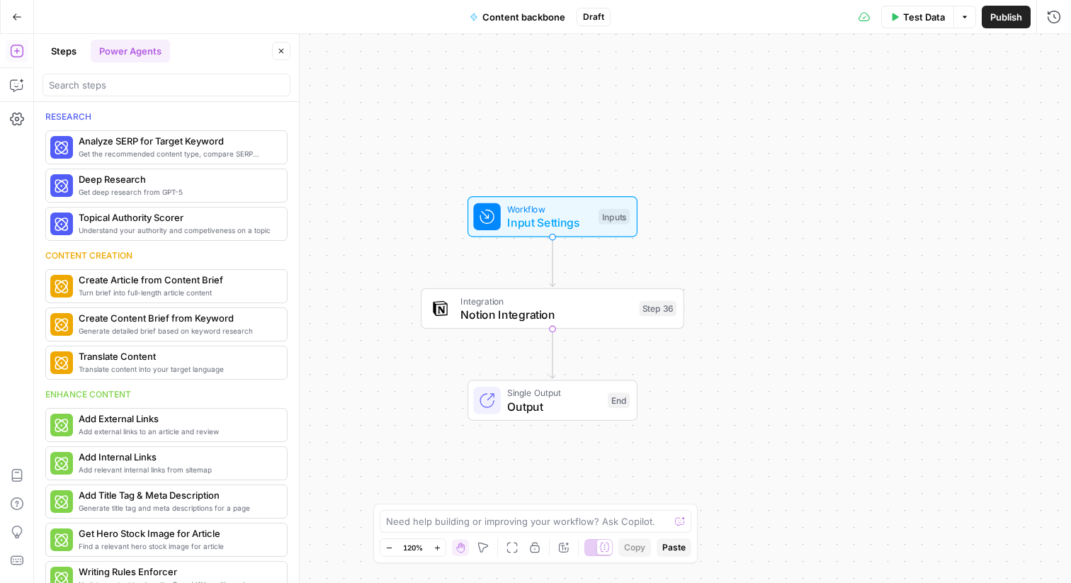
click at [140, 76] on div at bounding box center [166, 85] width 248 height 23
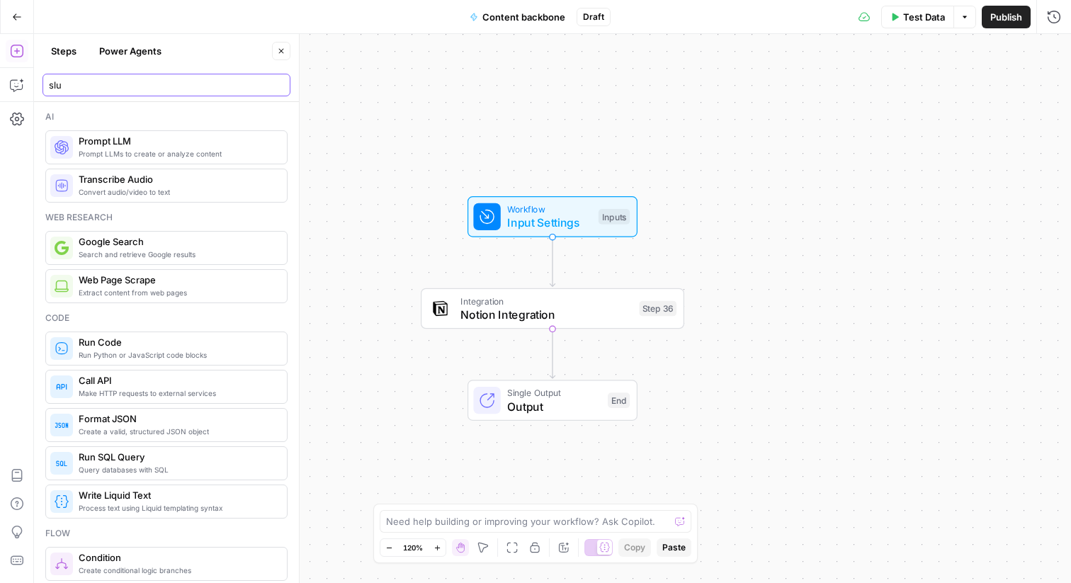
type input "slug"
